Goal: Transaction & Acquisition: Subscribe to service/newsletter

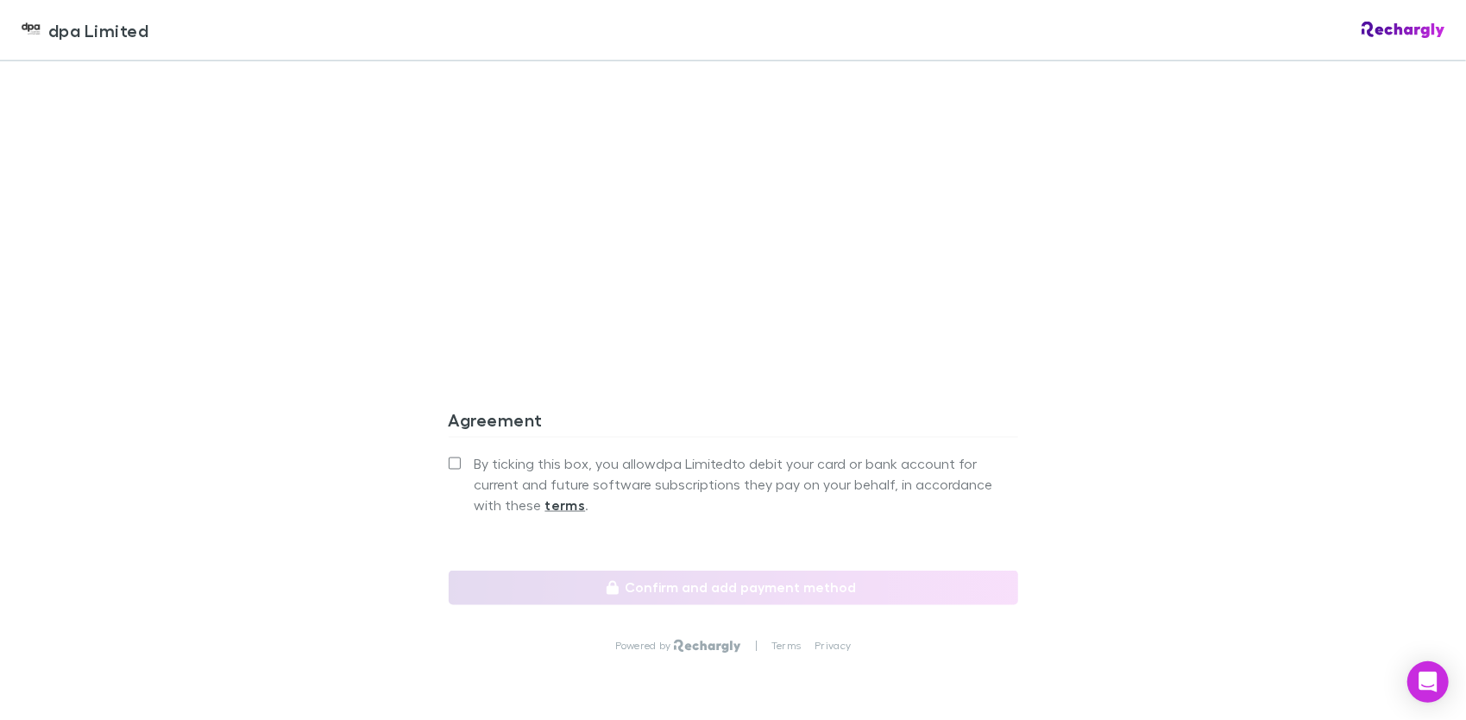
scroll to position [1640, 0]
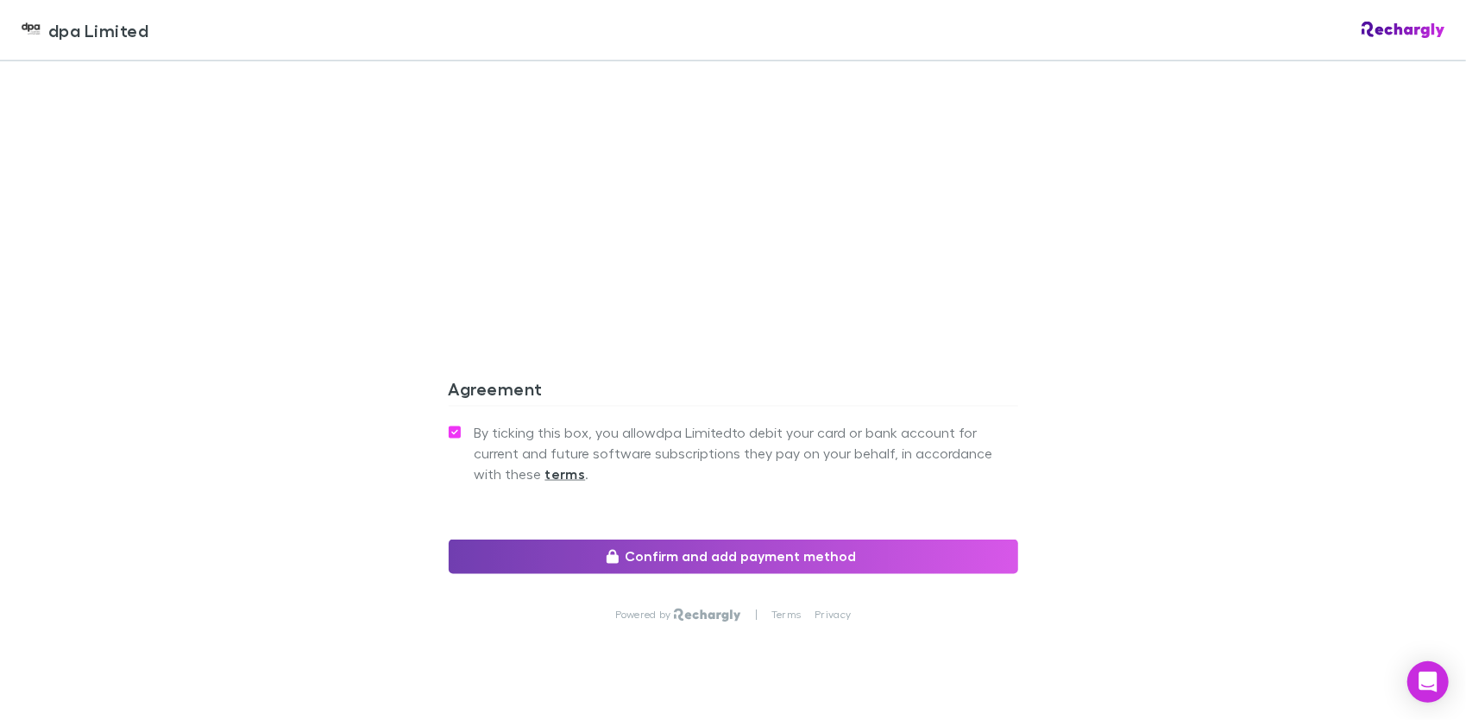
click at [687, 562] on button "Confirm and add payment method" at bounding box center [734, 556] width 570 height 35
